Goal: Task Accomplishment & Management: Manage account settings

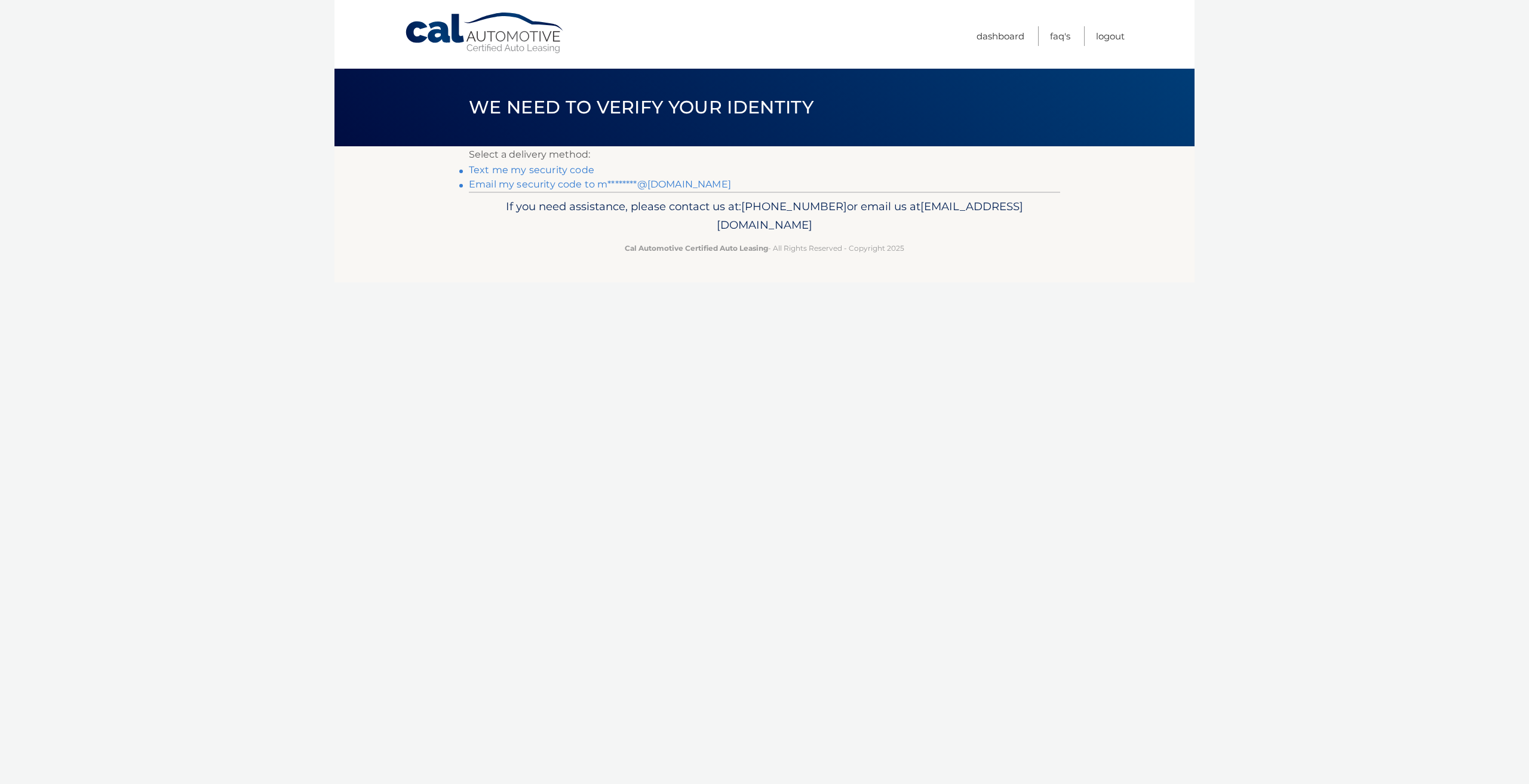
click at [537, 185] on link "Email my security code to m********@gmail.com" at bounding box center [600, 184] width 262 height 11
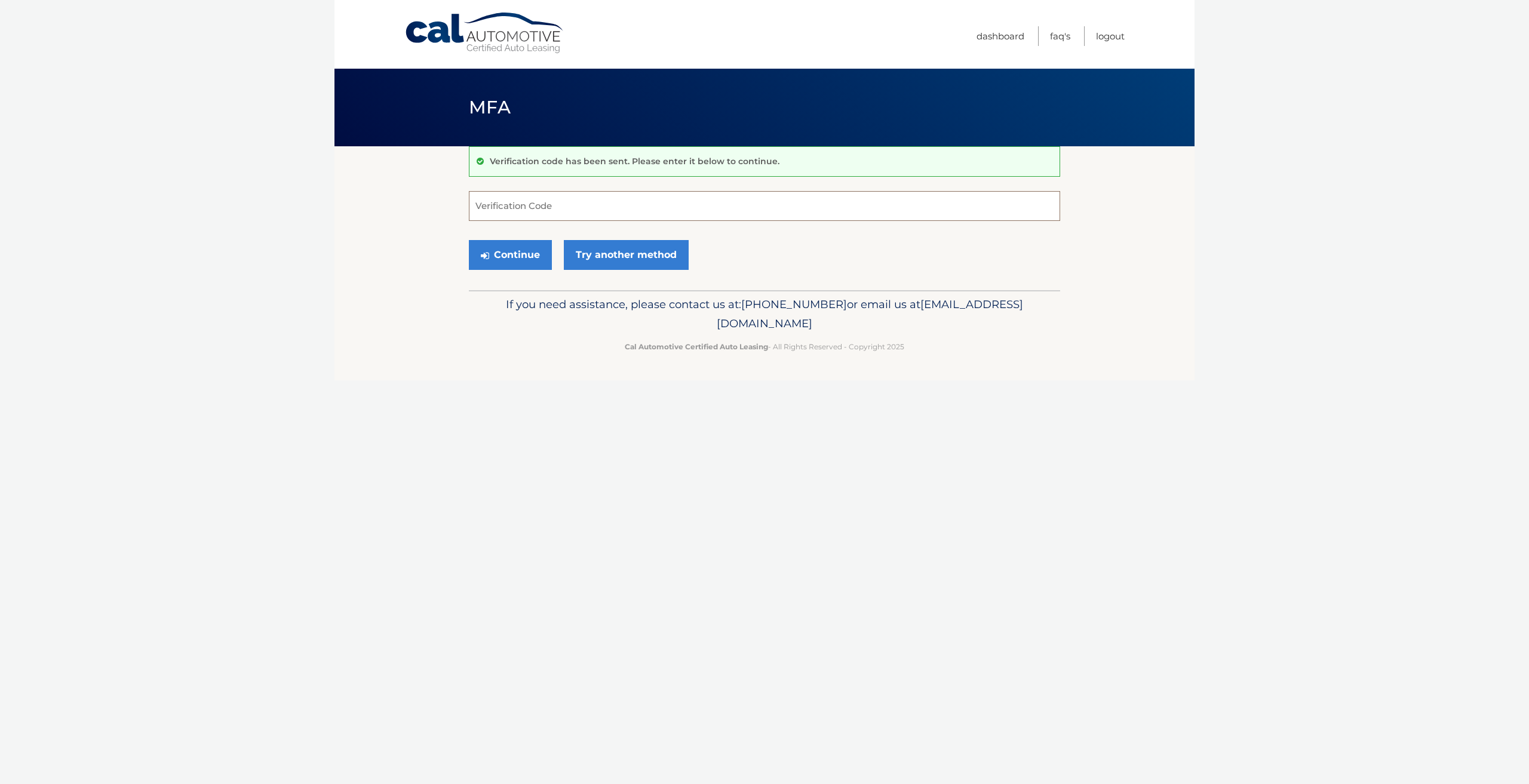
paste input "393144"
click at [524, 257] on button "Continue" at bounding box center [510, 255] width 83 height 30
click at [518, 257] on button "Continue" at bounding box center [510, 255] width 83 height 30
type input "393144"
click at [530, 259] on button "Continue" at bounding box center [510, 255] width 83 height 30
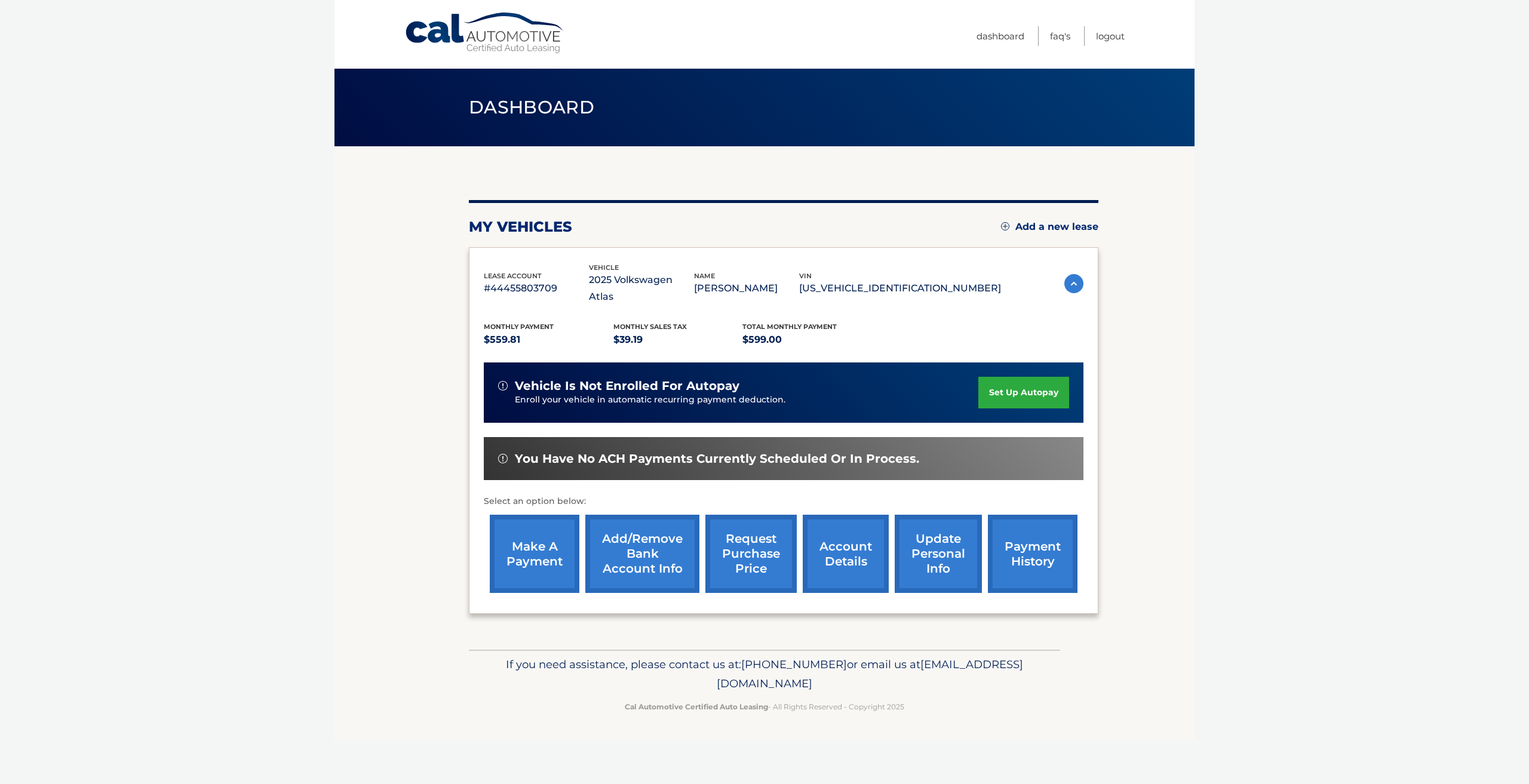
click at [839, 556] on link "account details" at bounding box center [846, 554] width 86 height 78
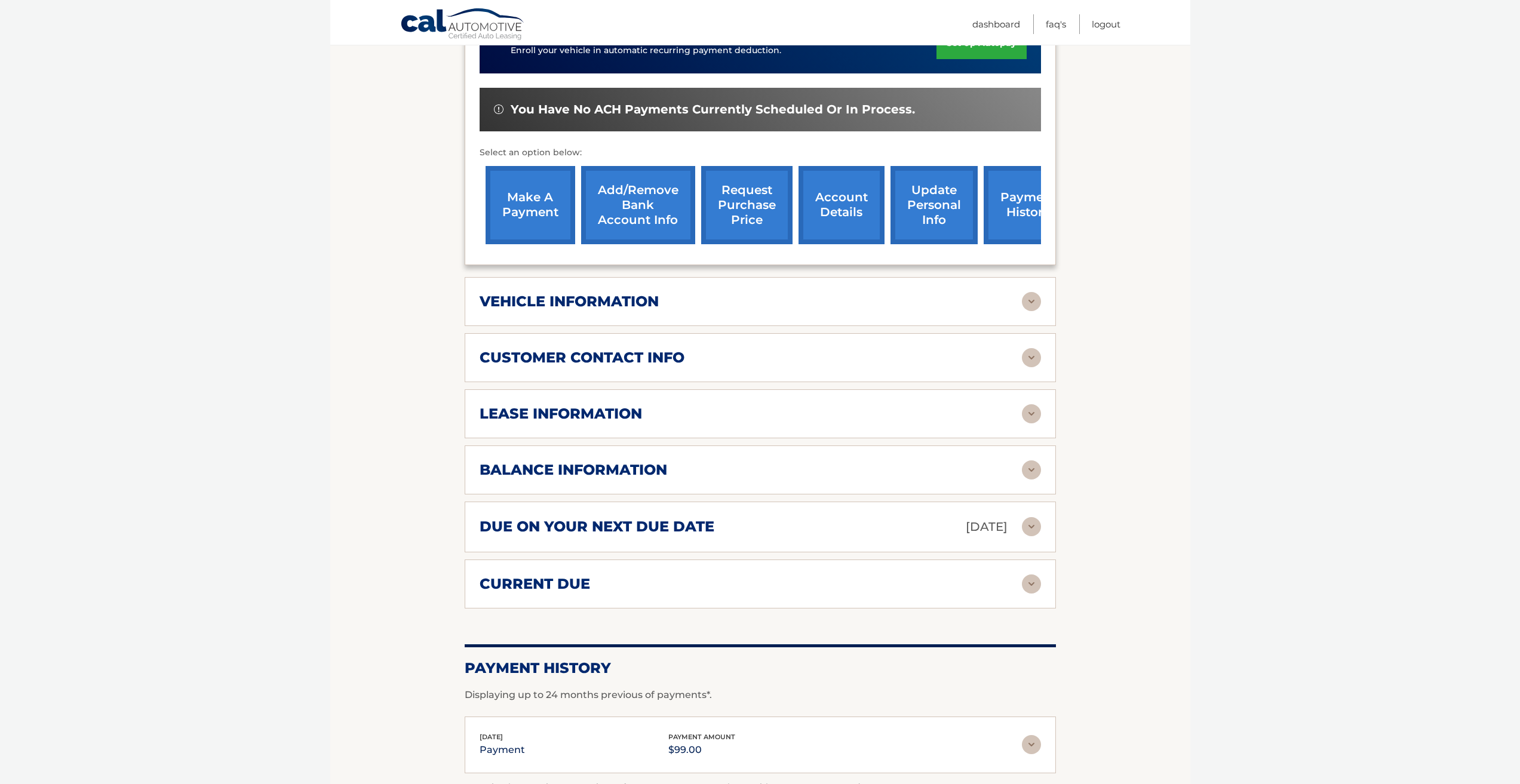
scroll to position [536, 0]
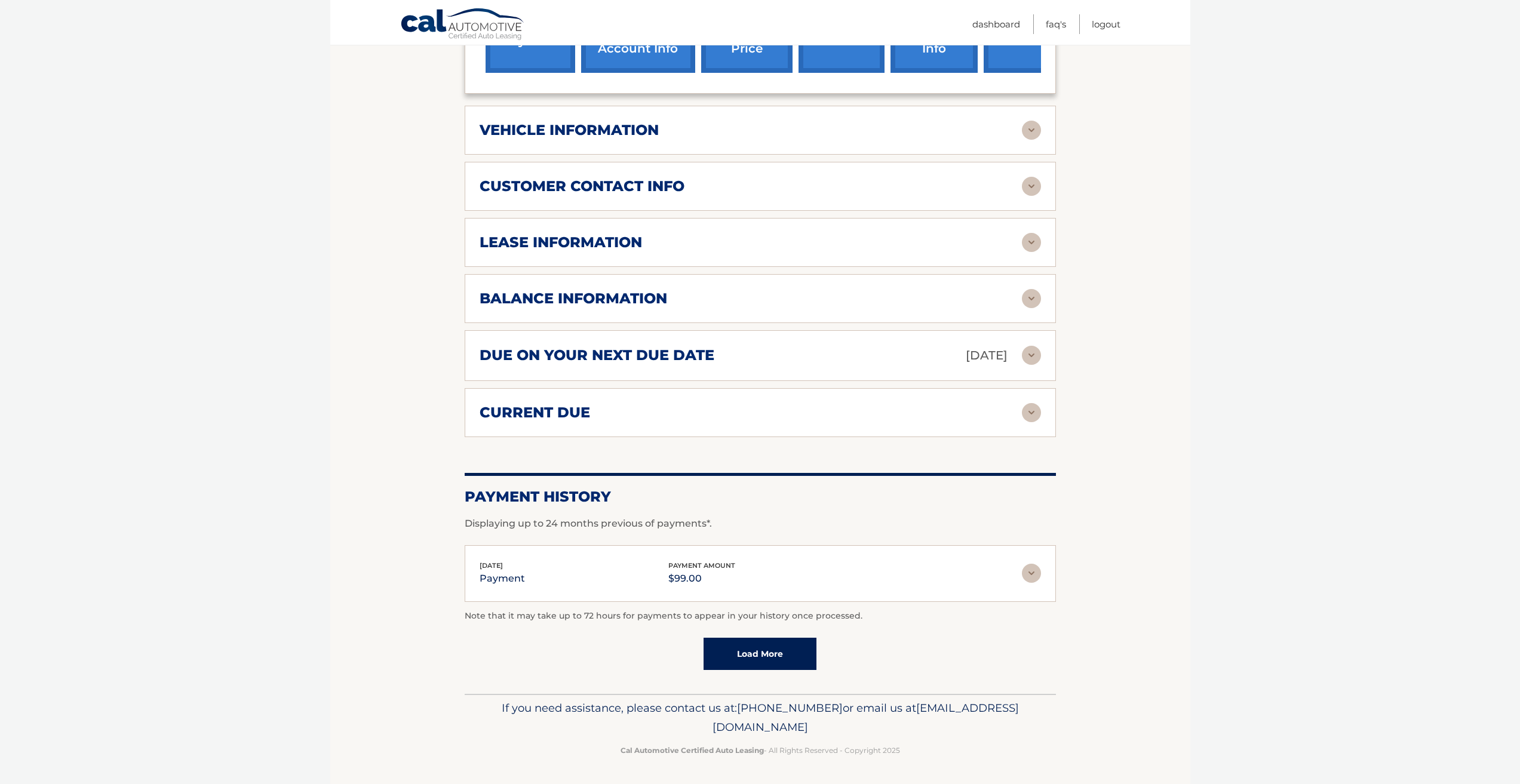
click at [1032, 576] on img at bounding box center [1031, 573] width 19 height 19
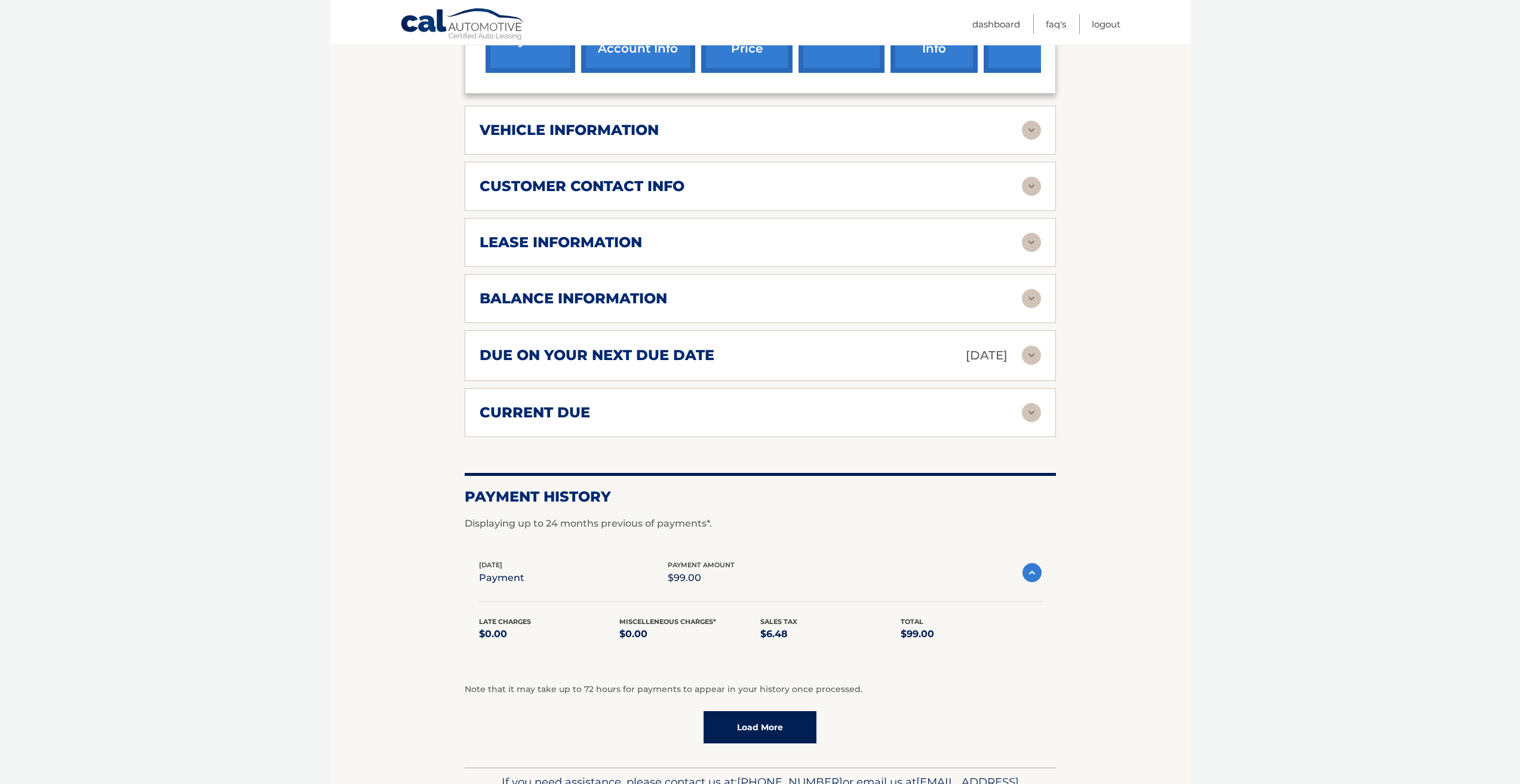
click at [1032, 576] on img at bounding box center [1032, 573] width 19 height 19
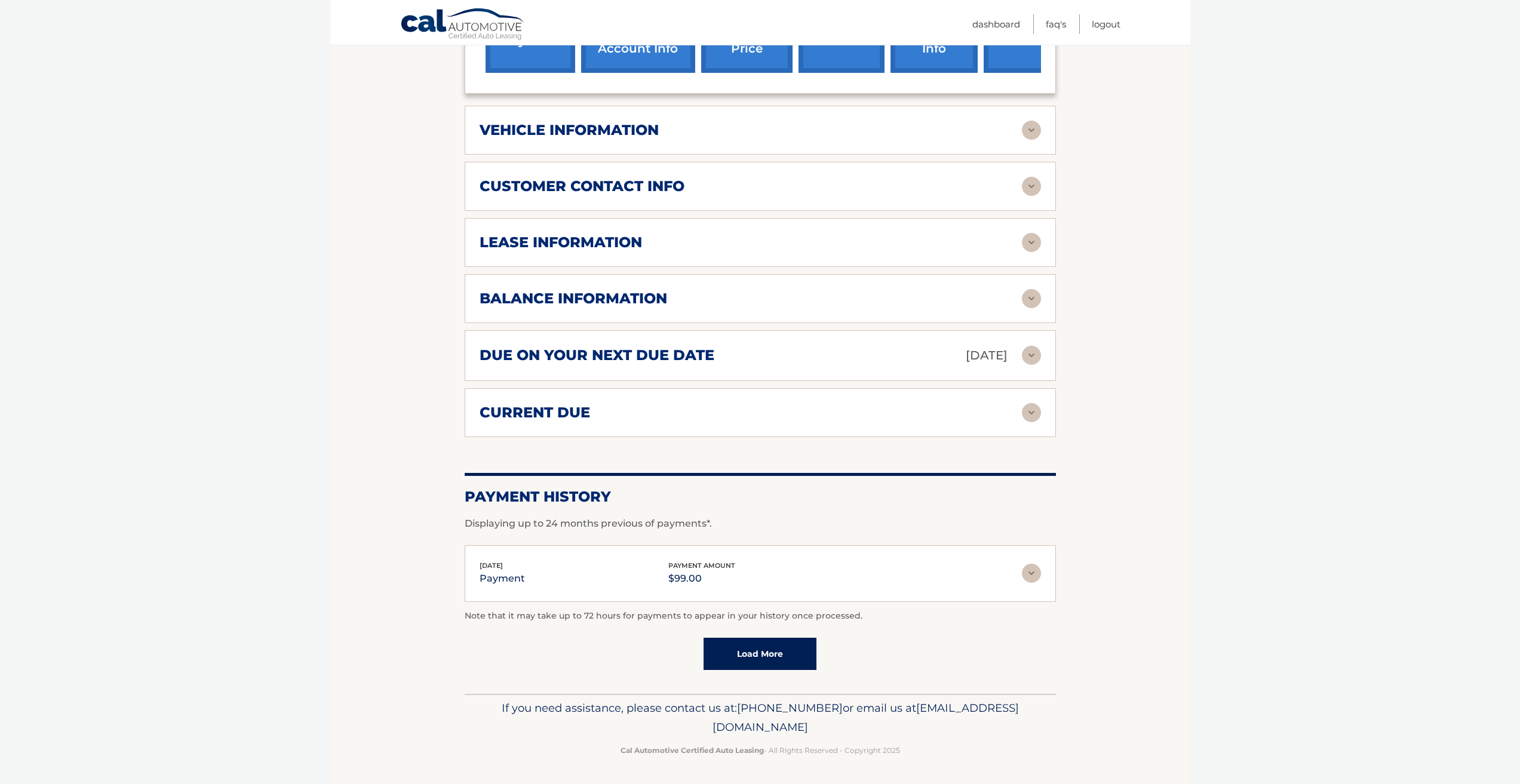
click at [1032, 576] on img at bounding box center [1031, 573] width 19 height 19
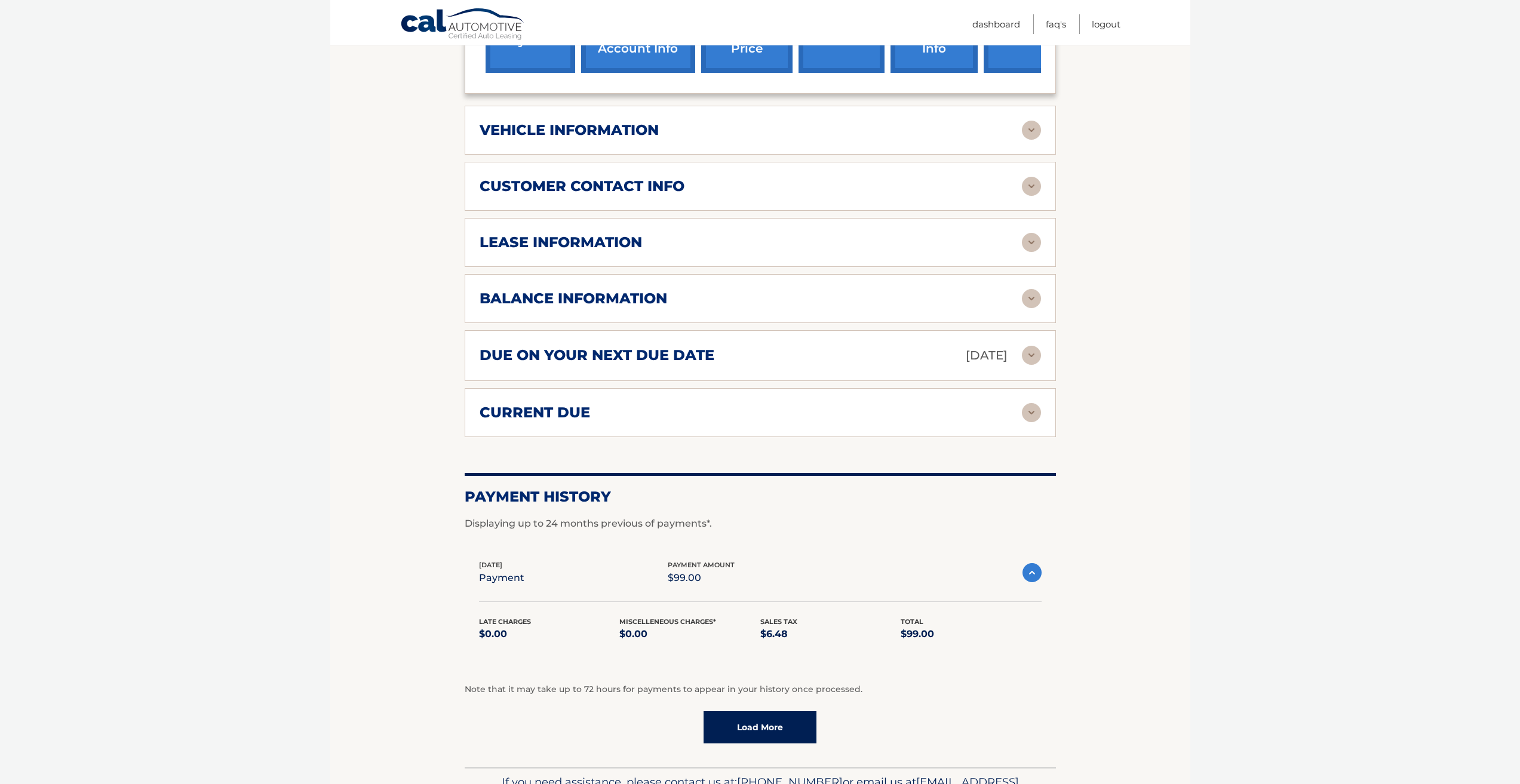
click at [784, 727] on link "Load More" at bounding box center [760, 727] width 113 height 32
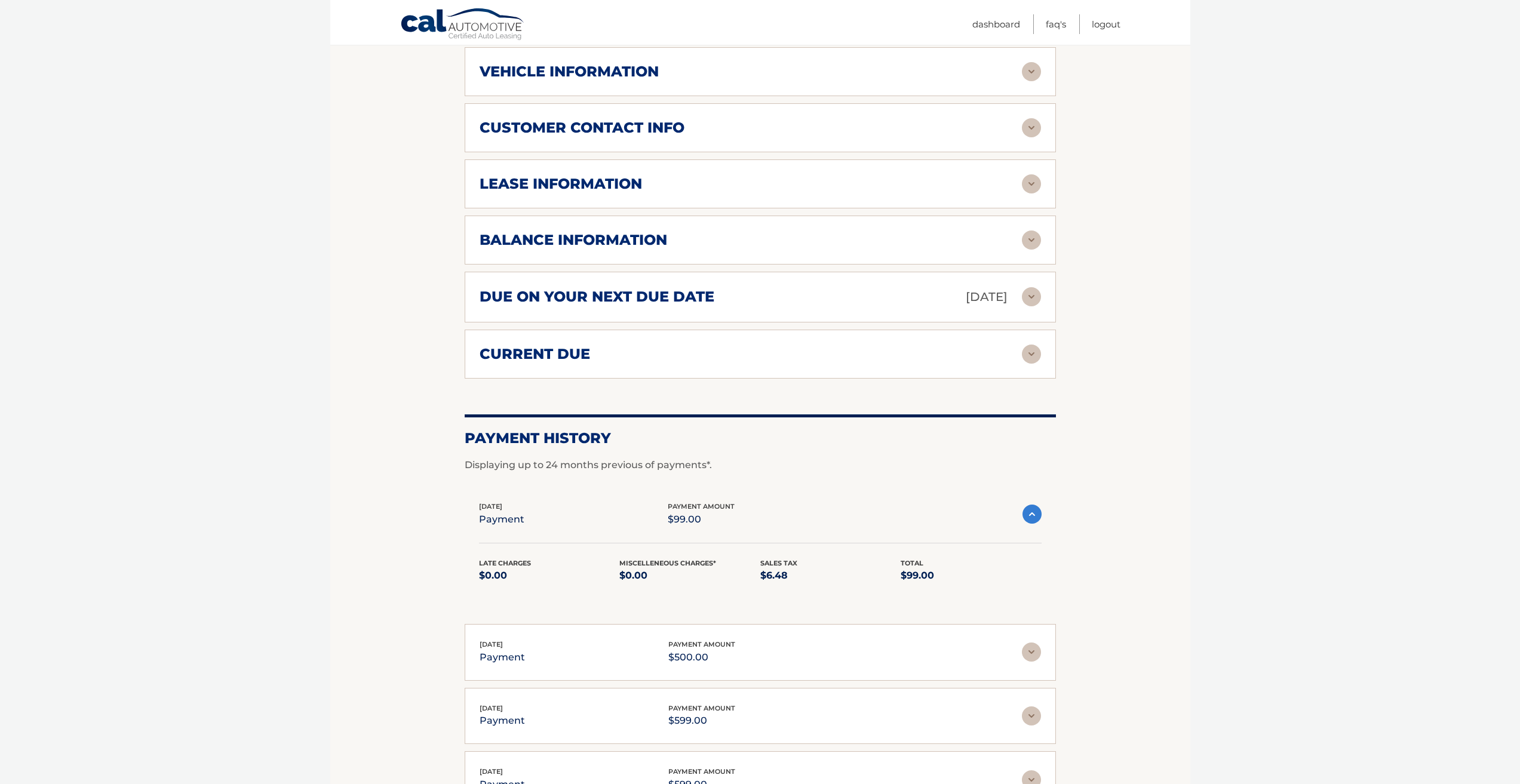
scroll to position [715, 0]
